Goal: Task Accomplishment & Management: Use online tool/utility

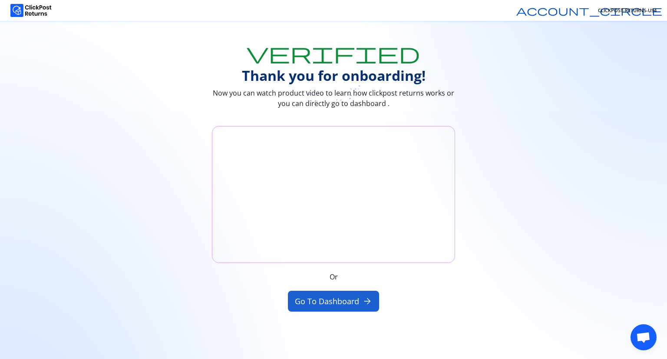
click at [334, 304] on button "Go to Dashboard arrow_forward" at bounding box center [334, 300] width 92 height 21
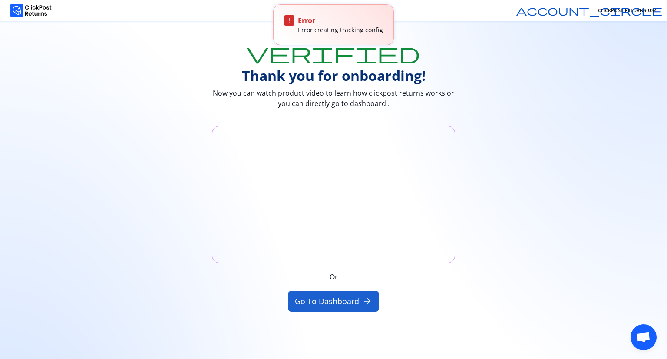
click at [315, 303] on button "Go to Dashboard arrow_forward" at bounding box center [334, 300] width 92 height 21
click at [38, 11] on img at bounding box center [30, 10] width 41 height 13
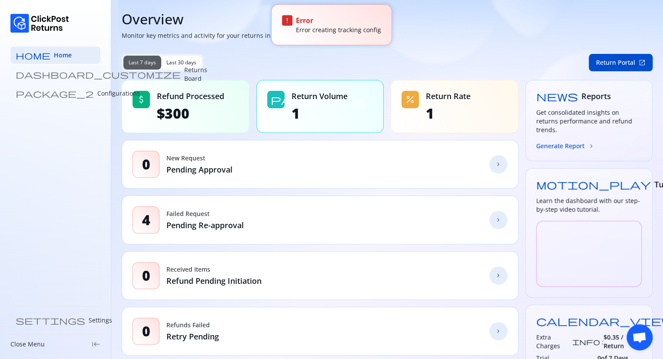
click at [184, 76] on p "Returns Board" at bounding box center [195, 74] width 23 height 17
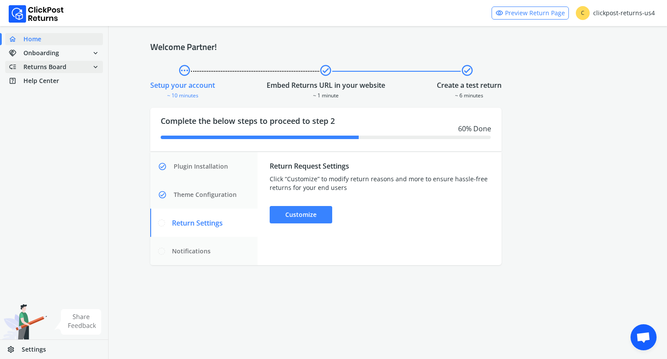
click at [55, 65] on span "Returns Board" at bounding box center [44, 67] width 43 height 9
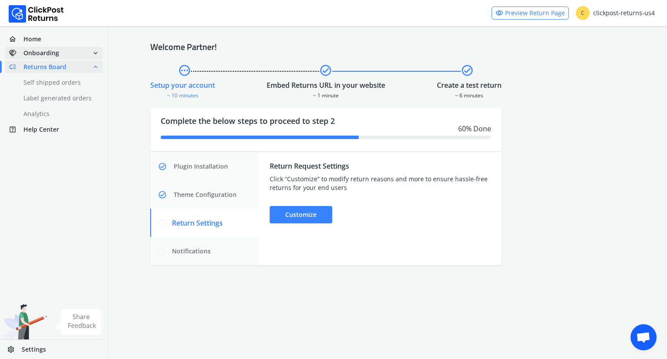
click at [49, 52] on span "Onboarding" at bounding box center [41, 53] width 36 height 9
click at [60, 53] on span "handshake Onboarding expand_less" at bounding box center [54, 53] width 98 height 12
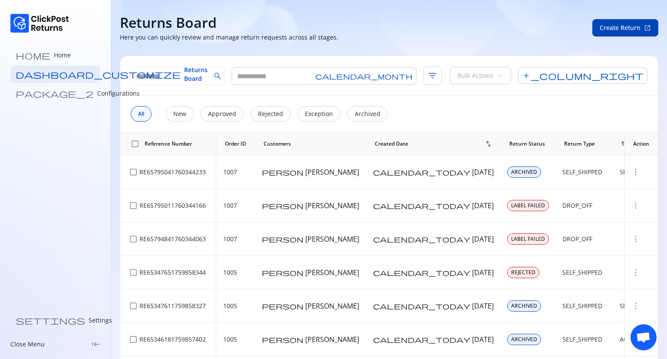
click at [610, 34] on button "Create Return open_in_new" at bounding box center [625, 27] width 66 height 17
click at [45, 59] on link "home Home" at bounding box center [55, 54] width 90 height 17
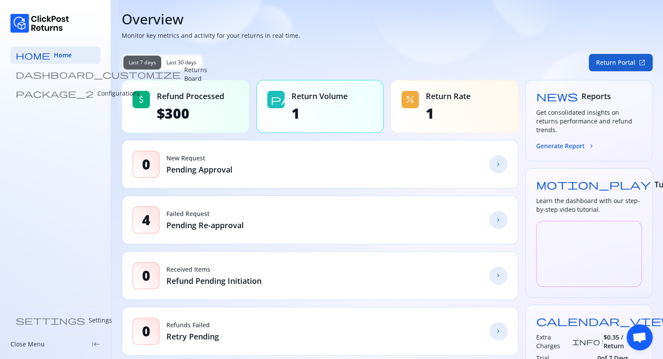
click at [622, 61] on button "Return Portal open_in_new" at bounding box center [620, 62] width 64 height 17
click at [600, 58] on button "Return Portal open_in_new" at bounding box center [620, 62] width 64 height 17
click at [623, 64] on button "Return Portal open_in_new" at bounding box center [620, 62] width 64 height 17
click at [609, 61] on button "Return Portal open_in_new" at bounding box center [620, 62] width 64 height 17
click at [611, 61] on button "Return Portal open_in_new" at bounding box center [620, 62] width 64 height 17
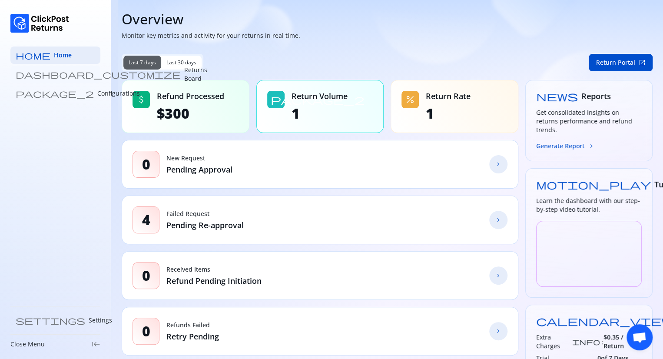
click at [184, 77] on p "Returns Board" at bounding box center [195, 74] width 23 height 17
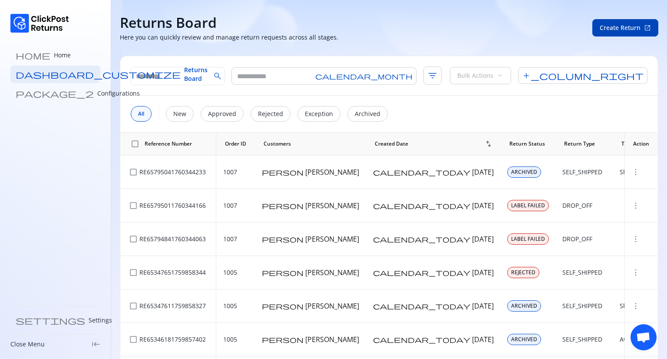
click at [615, 26] on span "Create Return" at bounding box center [620, 27] width 41 height 9
